Goal: Transaction & Acquisition: Register for event/course

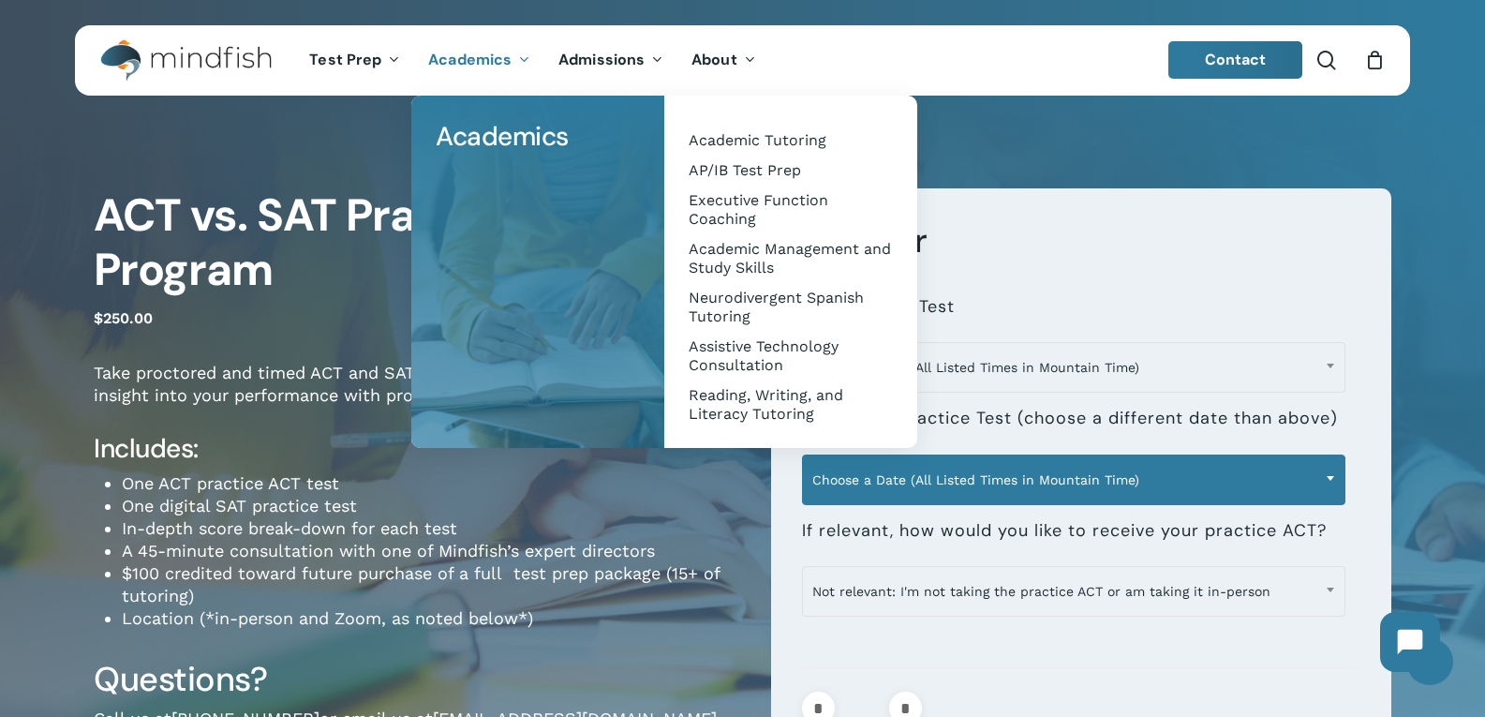
click at [976, 462] on span "Choose a Date (All Listed Times in Mountain Time)" at bounding box center [1074, 479] width 542 height 39
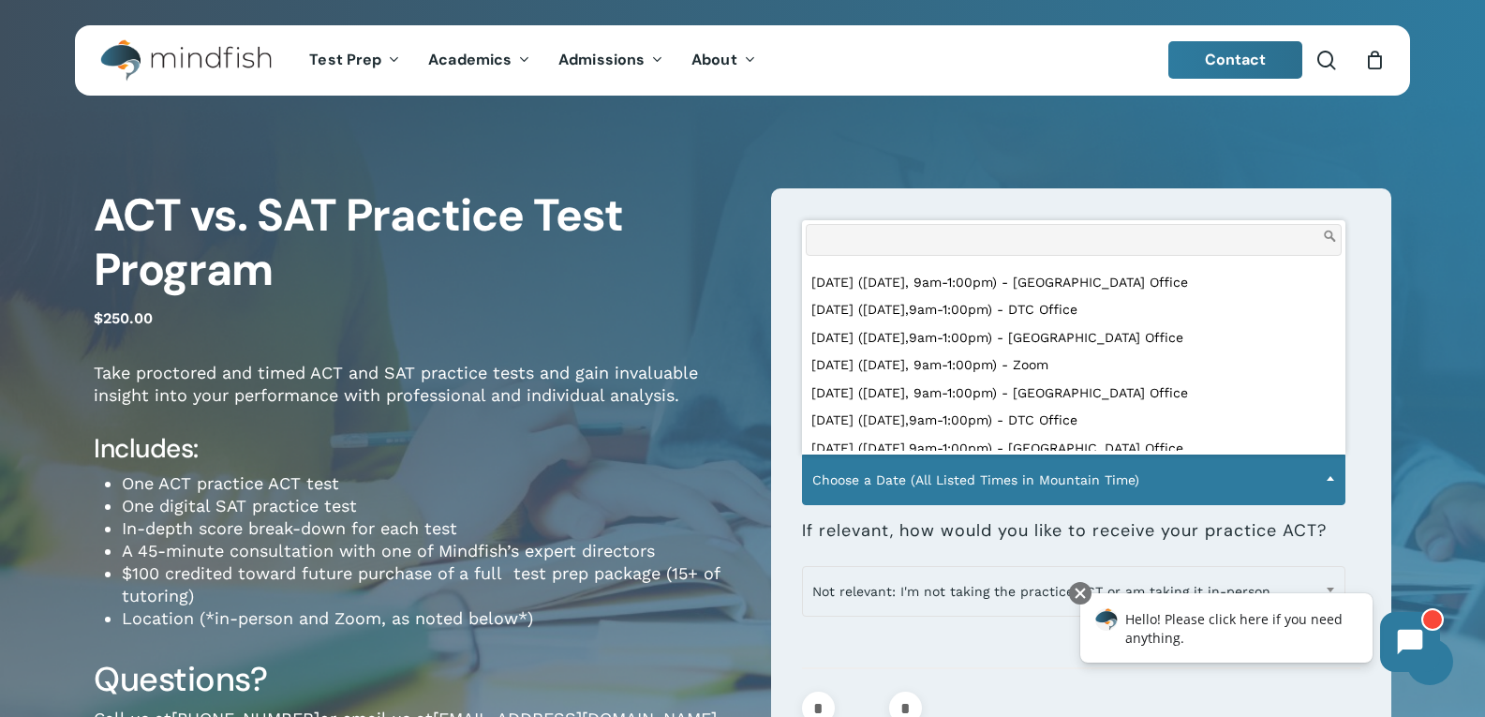
scroll to position [2811, 0]
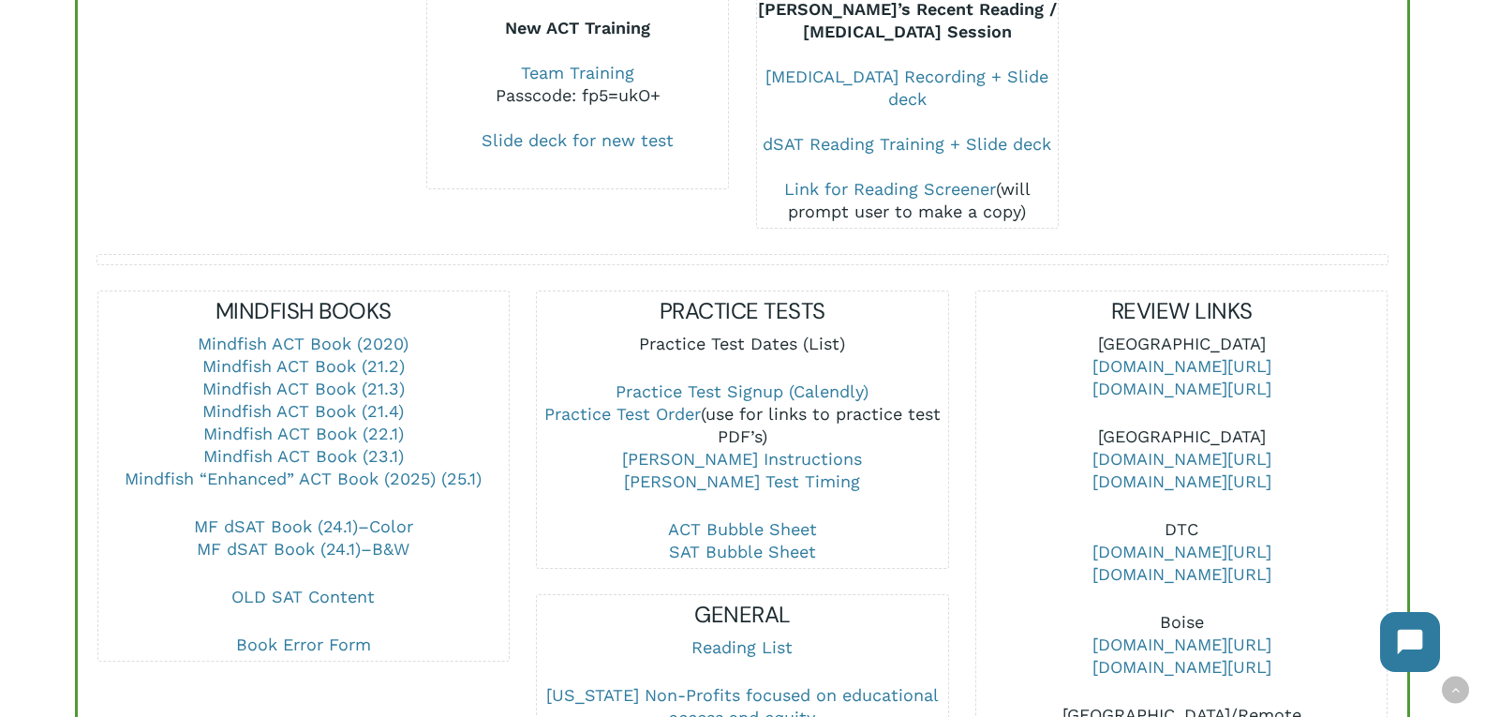
click at [766, 334] on link "Practice Test Dates (List)" at bounding box center [742, 344] width 206 height 20
